Goal: Check status: Check status

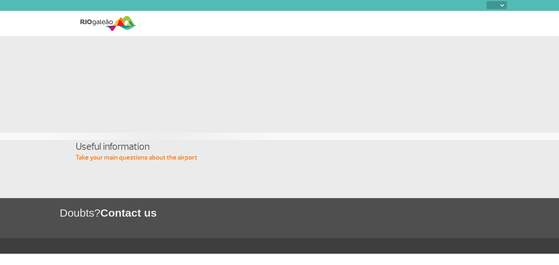
select select
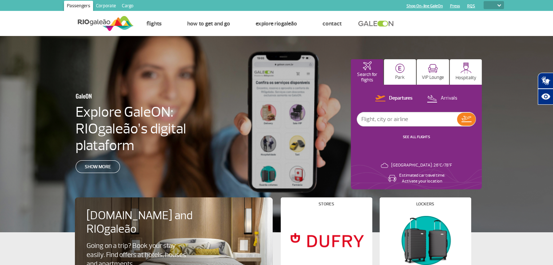
click at [422, 136] on link "SEE ALL FLIGHTS" at bounding box center [416, 137] width 27 height 5
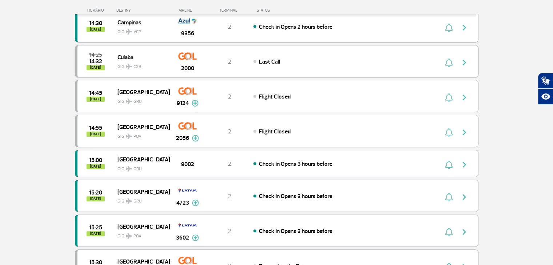
scroll to position [218, 0]
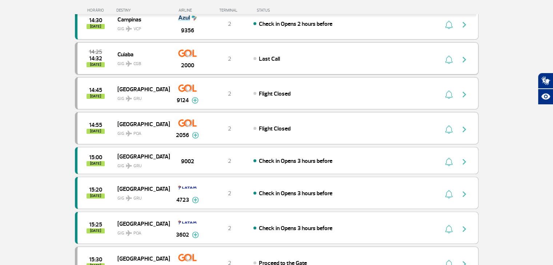
click at [219, 159] on div "2" at bounding box center [230, 161] width 48 height 8
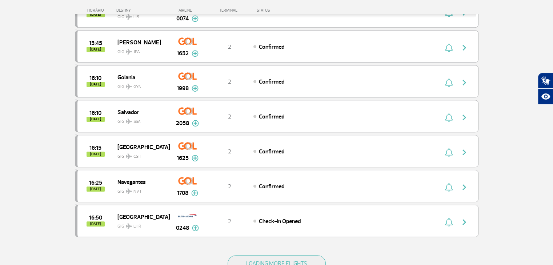
scroll to position [582, 0]
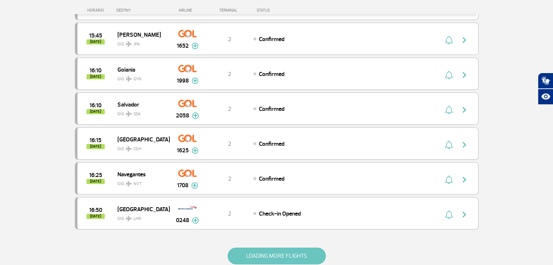
click at [261, 249] on button "LOADING MORE FLIGHTS" at bounding box center [277, 256] width 98 height 17
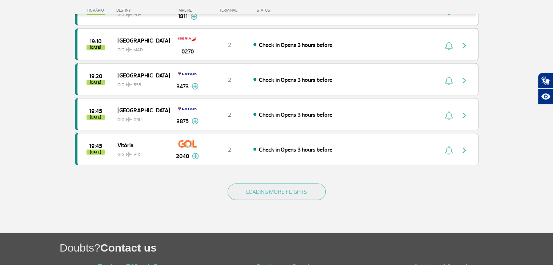
scroll to position [1346, 0]
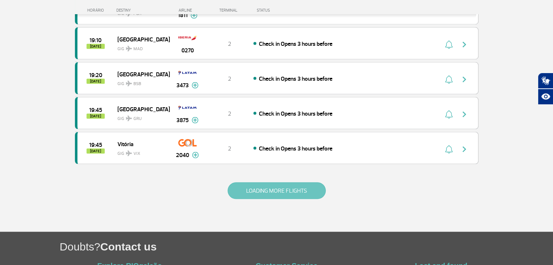
click at [272, 182] on button "LOADING MORE FLIGHTS" at bounding box center [277, 190] width 98 height 17
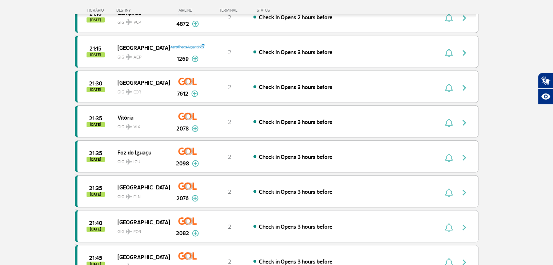
scroll to position [1855, 0]
